Goal: Task Accomplishment & Management: Complete application form

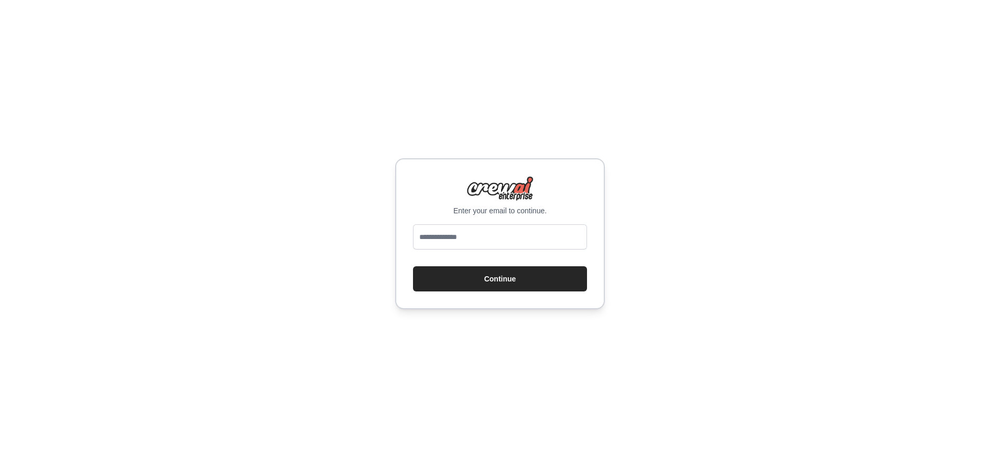
click at [488, 221] on div "Enter your email to continue. Continue" at bounding box center [500, 233] width 210 height 151
click at [475, 225] on input "email" at bounding box center [500, 236] width 174 height 25
type input "**********"
click at [467, 276] on button "Continue" at bounding box center [500, 278] width 174 height 25
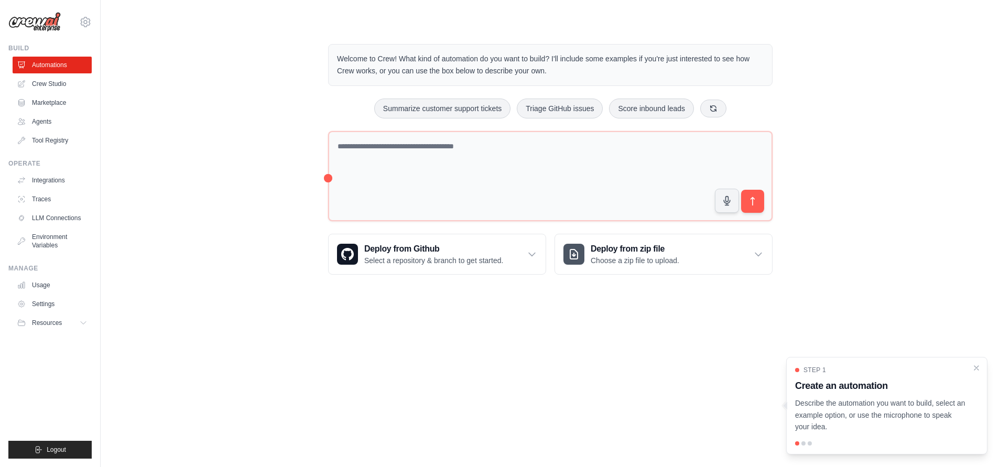
click at [256, 273] on div "Welcome to Crew! What kind of automation do you want to build? I'll include som…" at bounding box center [550, 159] width 866 height 264
click at [804, 443] on div at bounding box center [804, 443] width 4 height 4
click at [820, 443] on div at bounding box center [887, 443] width 184 height 4
click at [975, 366] on icon "Close walkthrough" at bounding box center [977, 367] width 5 height 5
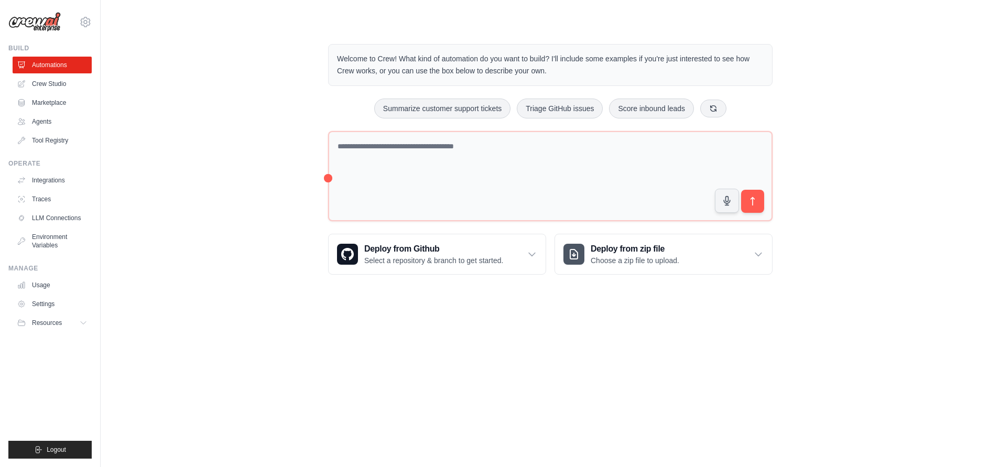
click at [313, 73] on div "Welcome to Crew! What kind of automation do you want to build? I'll include som…" at bounding box center [550, 159] width 866 height 264
